Goal: Task Accomplishment & Management: Manage account settings

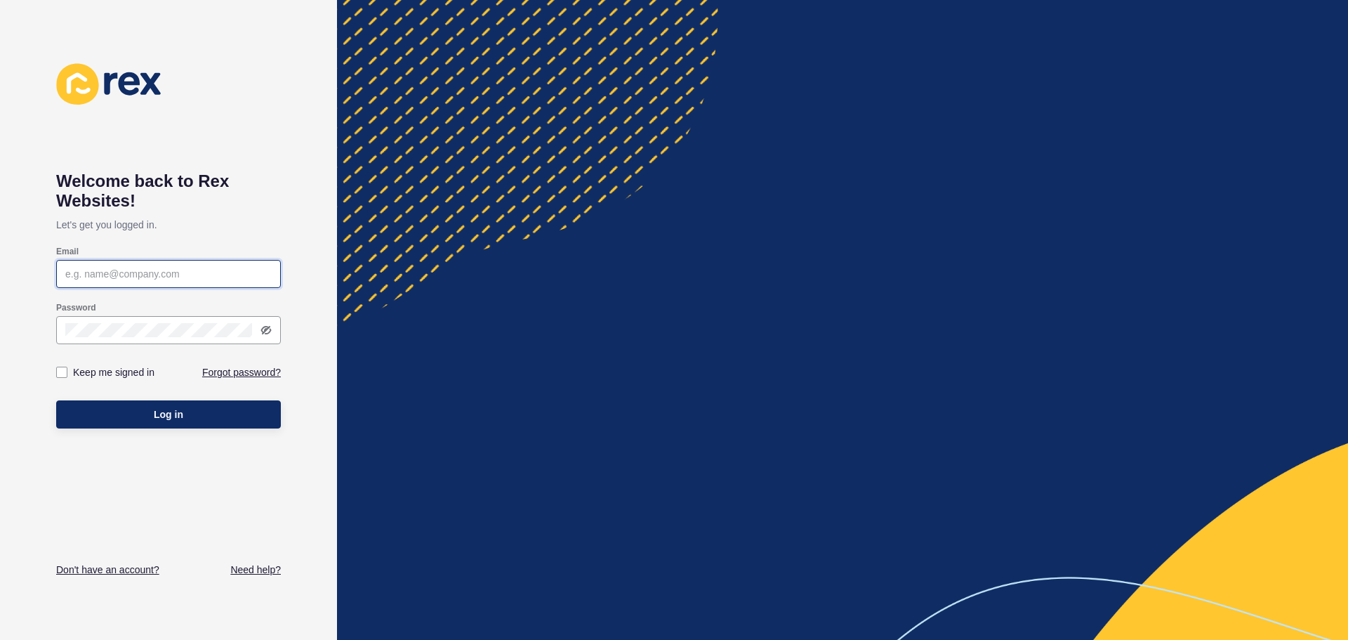
click at [132, 273] on input "Email" at bounding box center [168, 274] width 206 height 14
type input "[EMAIL_ADDRESS][DOMAIN_NAME]"
click at [232, 411] on button "Log in" at bounding box center [168, 414] width 225 height 28
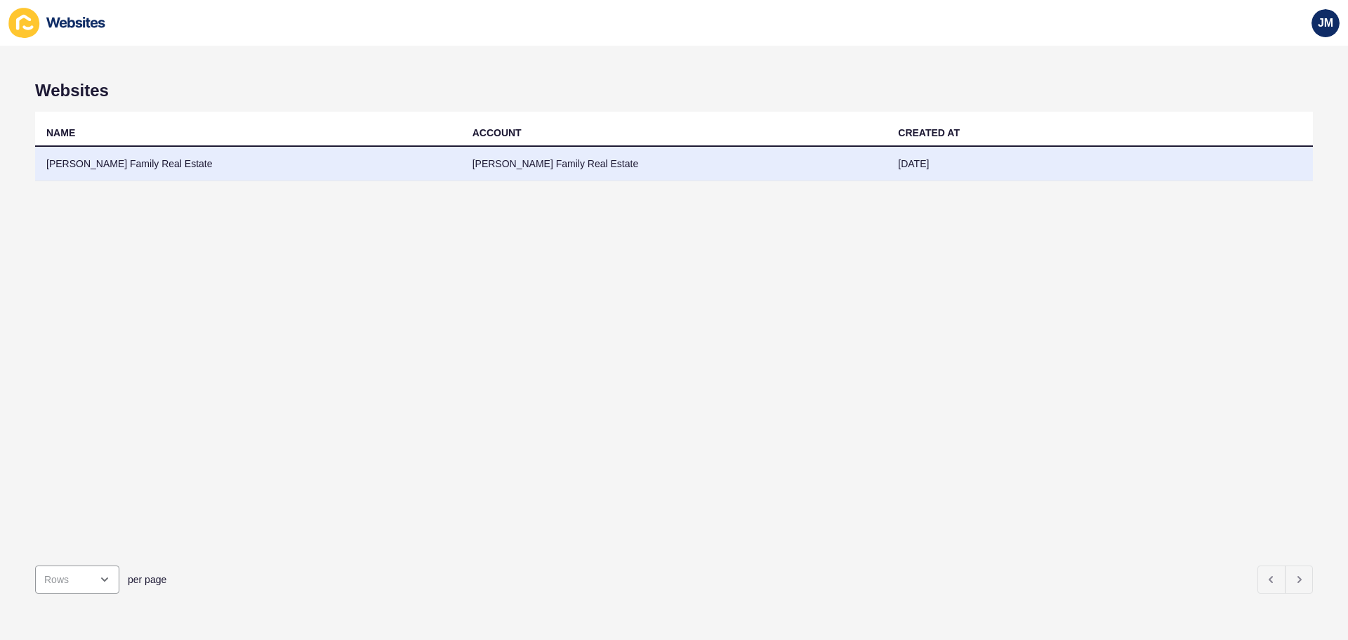
click at [155, 162] on td "[PERSON_NAME] Family Real Estate" at bounding box center [248, 164] width 426 height 34
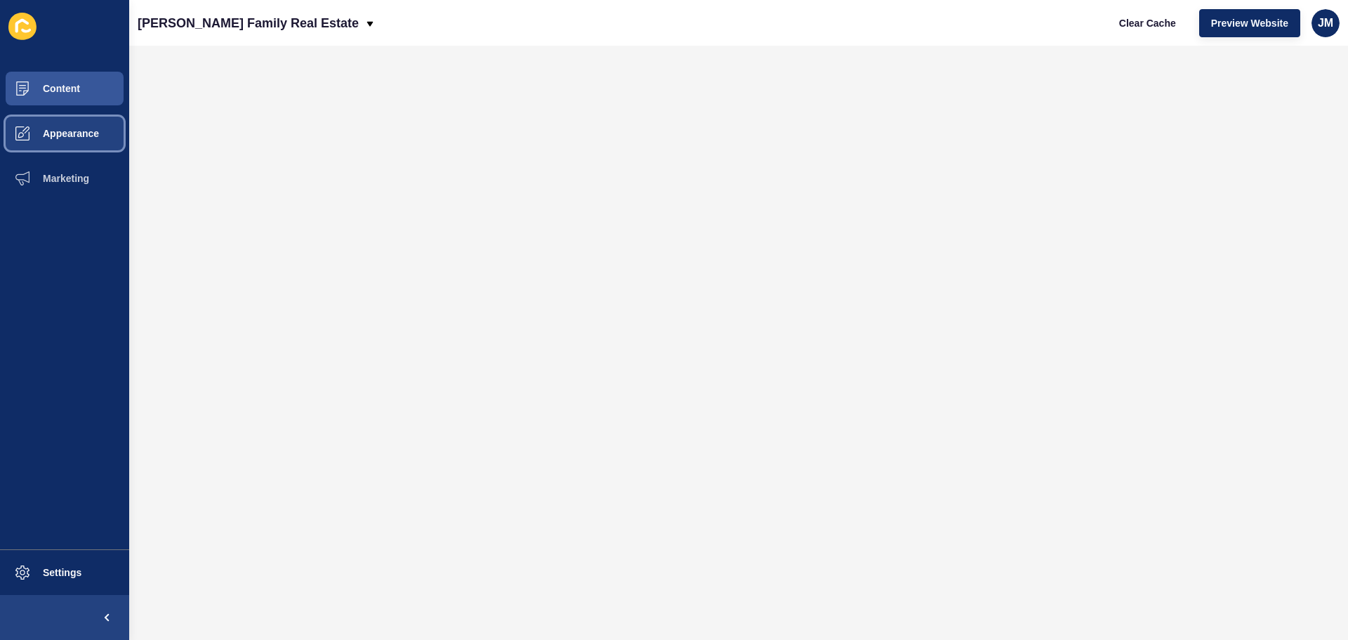
click at [32, 138] on span "Appearance" at bounding box center [48, 133] width 101 height 11
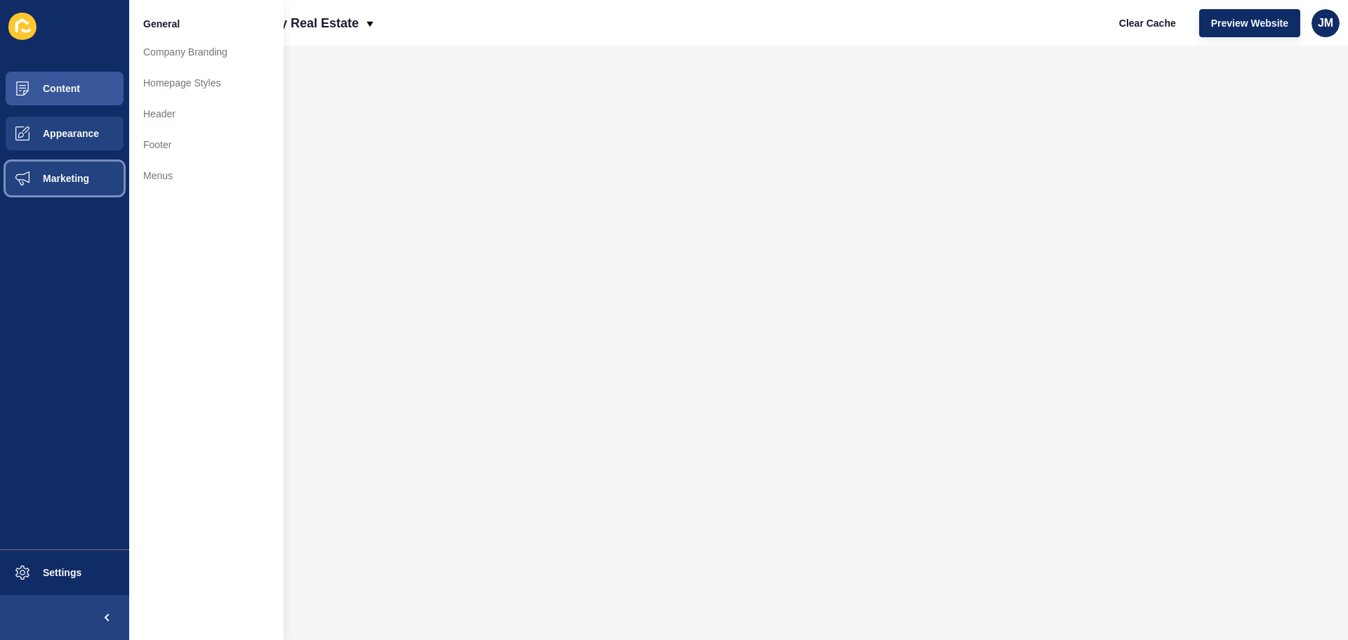
click at [51, 178] on span "Marketing" at bounding box center [43, 178] width 91 height 11
click at [61, 135] on span "Appearance" at bounding box center [48, 133] width 101 height 11
click at [171, 51] on link "Company Branding" at bounding box center [206, 52] width 154 height 31
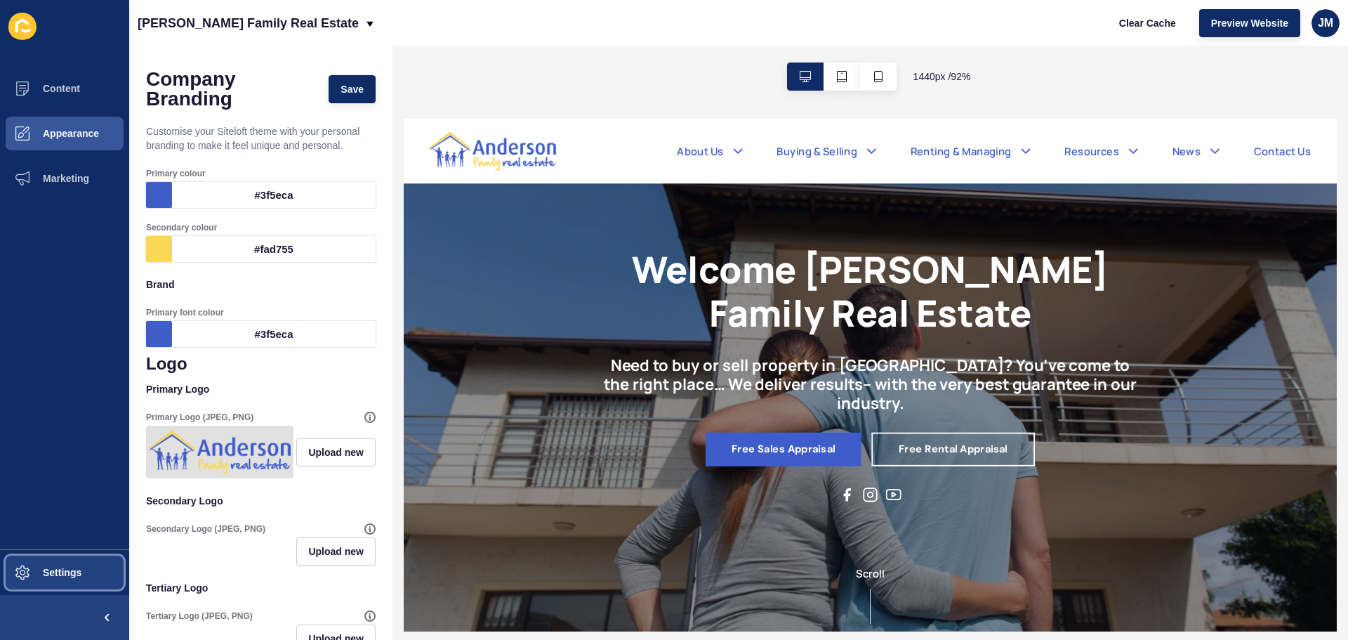
click at [95, 572] on button "Settings" at bounding box center [64, 572] width 129 height 45
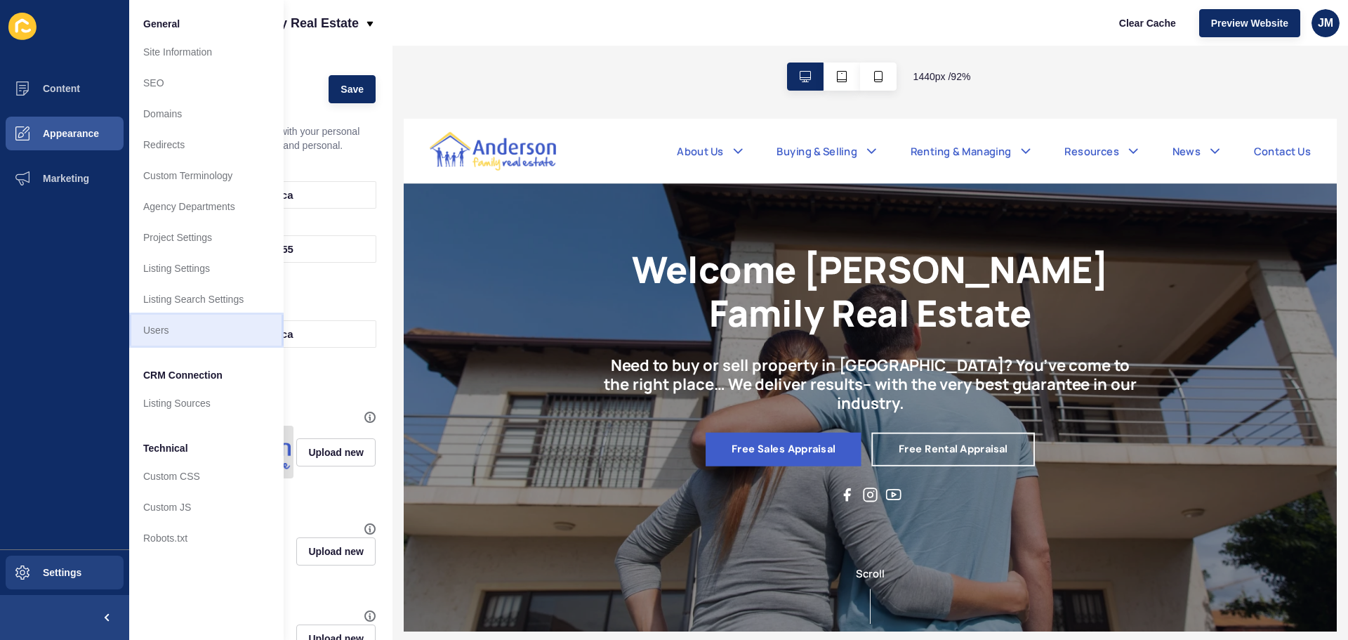
click at [179, 325] on link "Users" at bounding box center [206, 330] width 154 height 31
